Goal: Navigation & Orientation: Find specific page/section

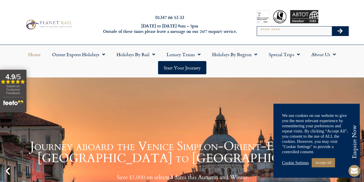
click at [108, 69] on ul "Home Orient Express Holidays Venice Simplon-Orient-Express – 2025 [GEOGRAPHIC_D…" at bounding box center [182, 61] width 359 height 27
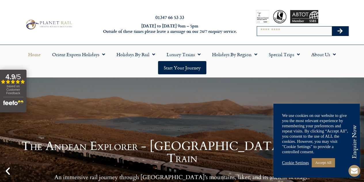
click at [109, 64] on ul "Home Orient Express Holidays Venice Simplon-Orient-Express – 2025 [GEOGRAPHIC_D…" at bounding box center [182, 61] width 359 height 27
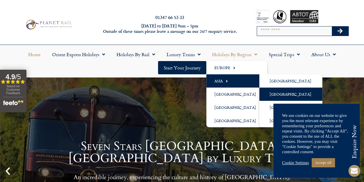
scroll to position [58, 0]
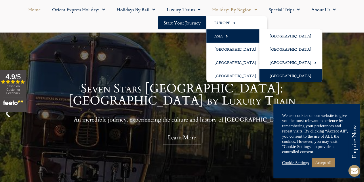
click at [279, 75] on link "[GEOGRAPHIC_DATA]" at bounding box center [291, 75] width 63 height 13
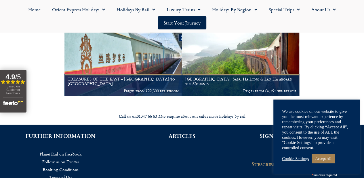
scroll to position [124, 0]
